Goal: Transaction & Acquisition: Purchase product/service

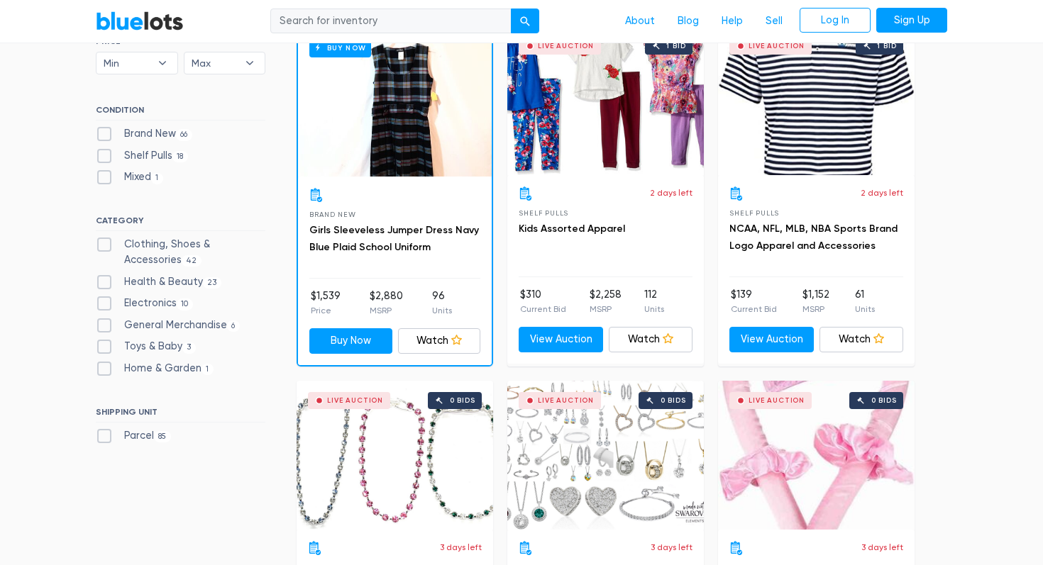
scroll to position [451, 0]
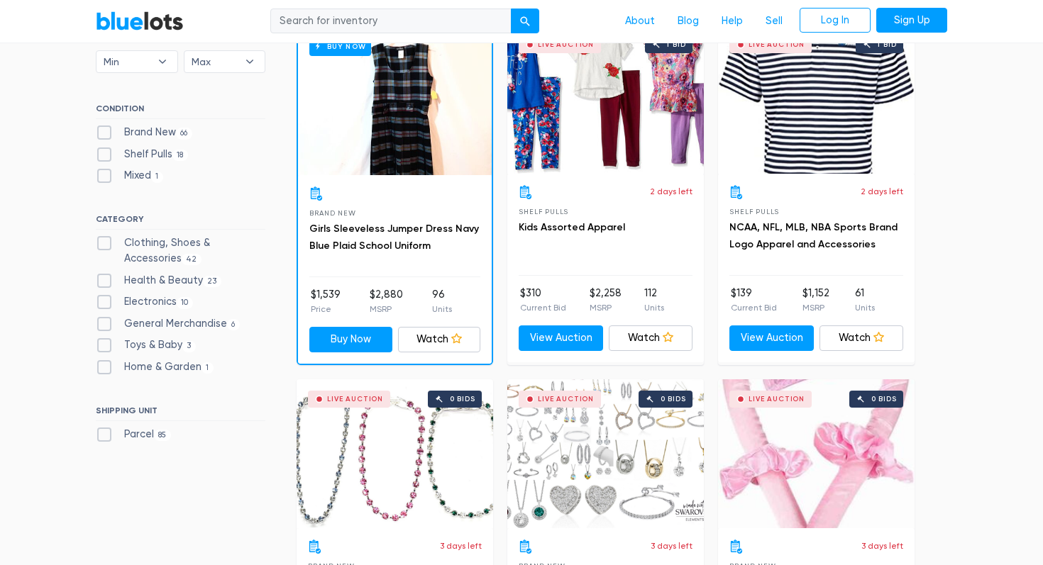
click at [103, 241] on label "Clothing, Shoes & Accessories 42" at bounding box center [181, 251] width 170 height 31
click at [103, 241] on Accessories"] "Clothing, Shoes & Accessories 42" at bounding box center [100, 240] width 9 height 9
checkbox Accessories"] "true"
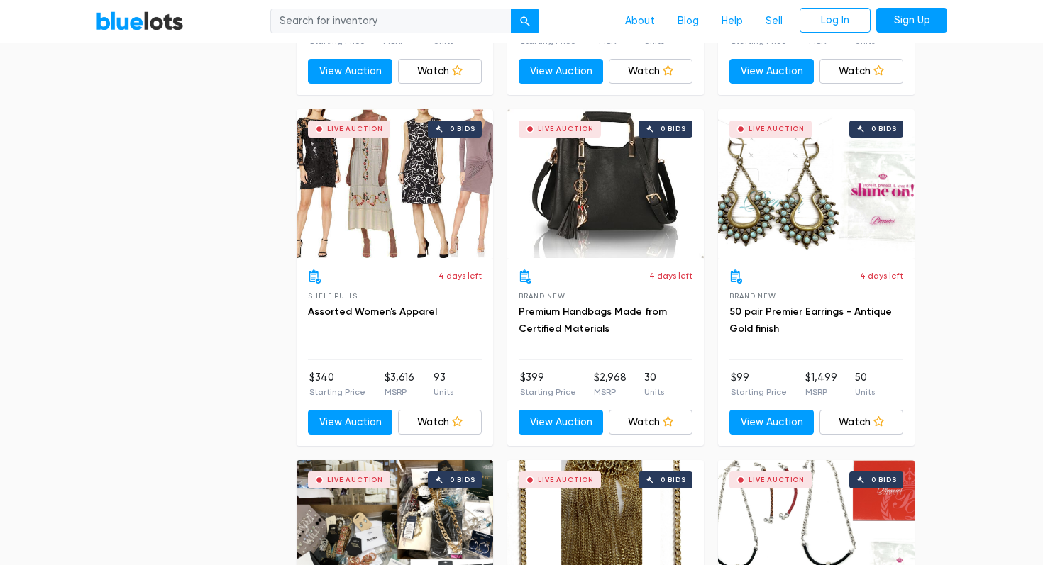
scroll to position [3544, 0]
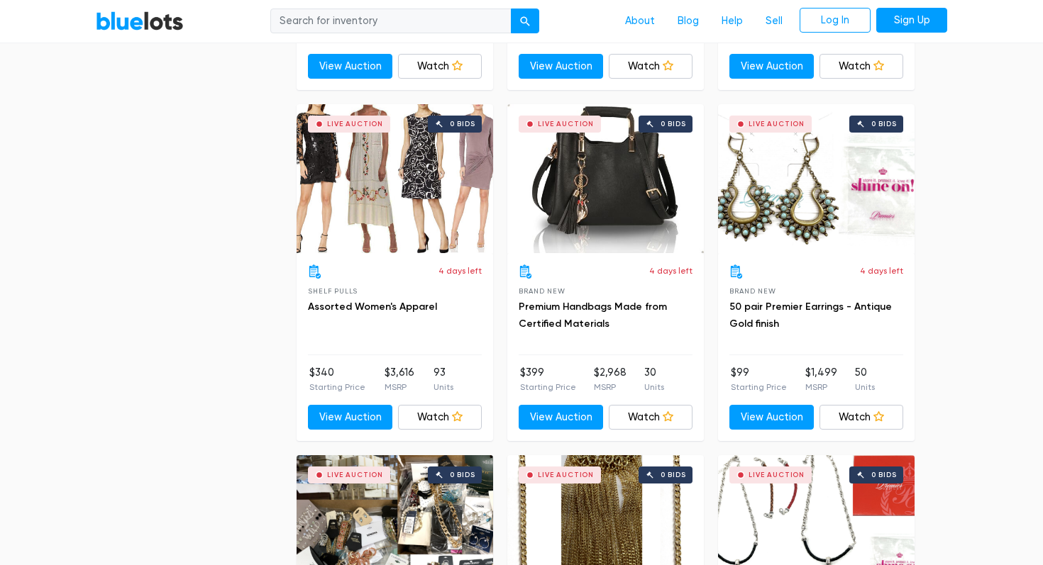
click at [378, 176] on div "Live Auction 0 bids" at bounding box center [395, 178] width 197 height 149
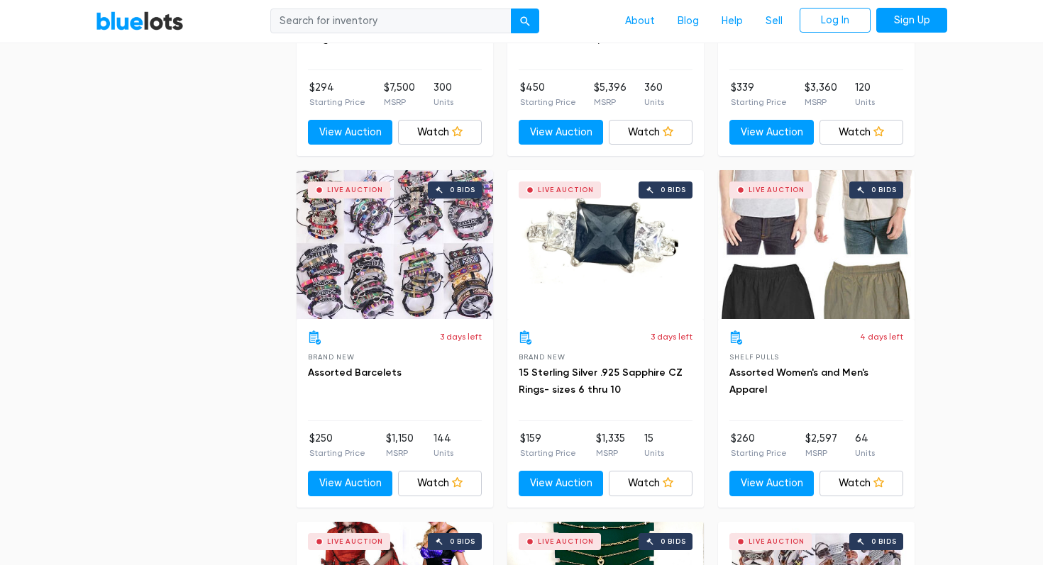
scroll to position [4887, 0]
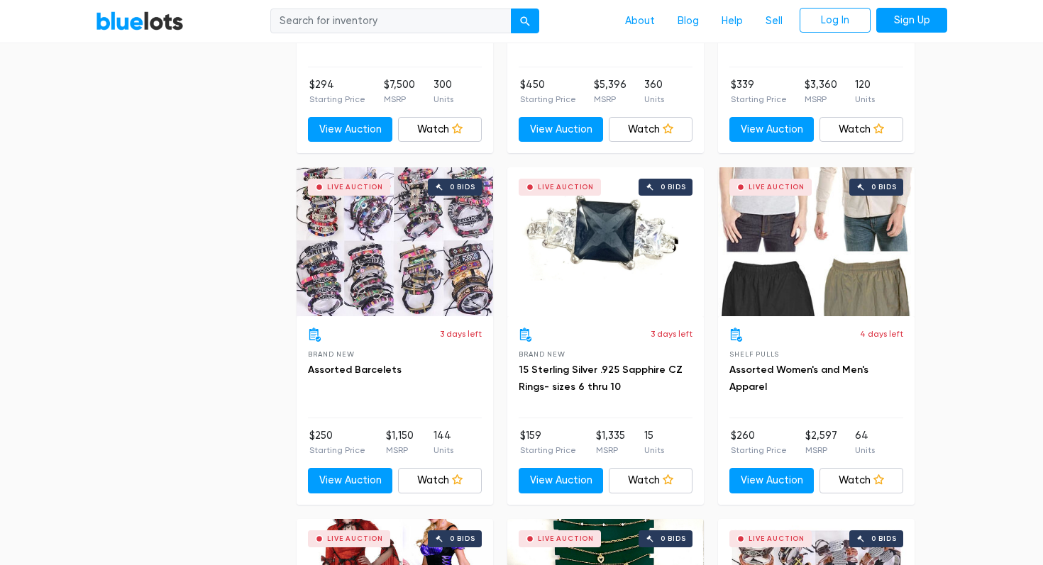
click at [770, 248] on div "Live Auction 0 bids" at bounding box center [816, 241] width 197 height 149
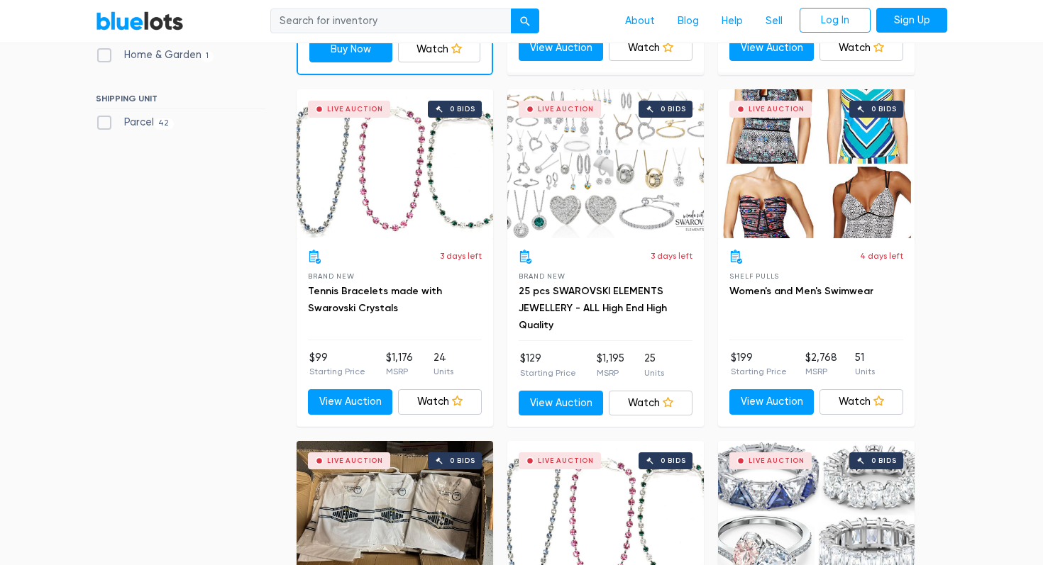
scroll to position [668, 0]
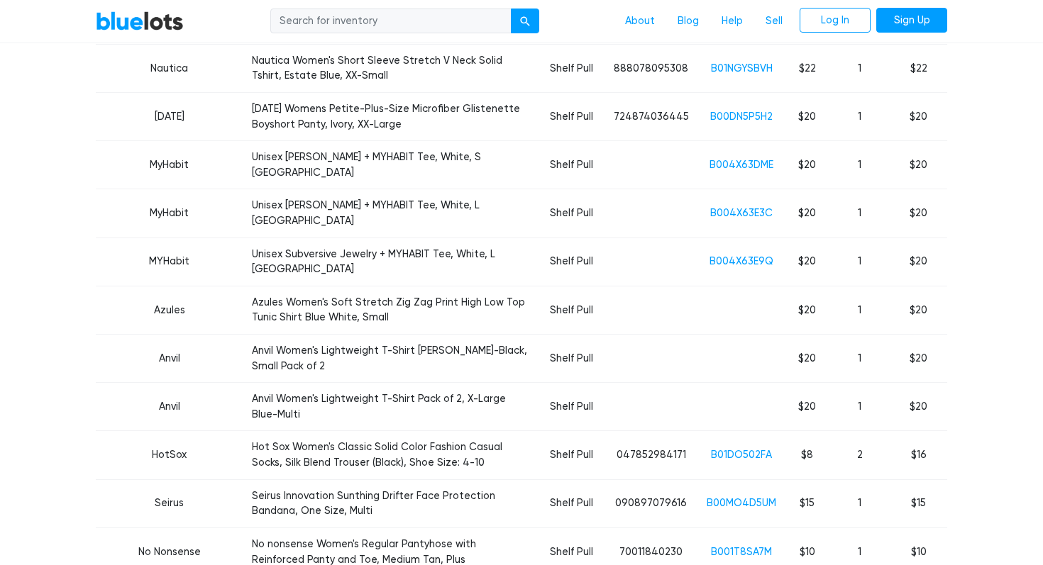
scroll to position [2855, 0]
